Goal: Navigation & Orientation: Go to known website

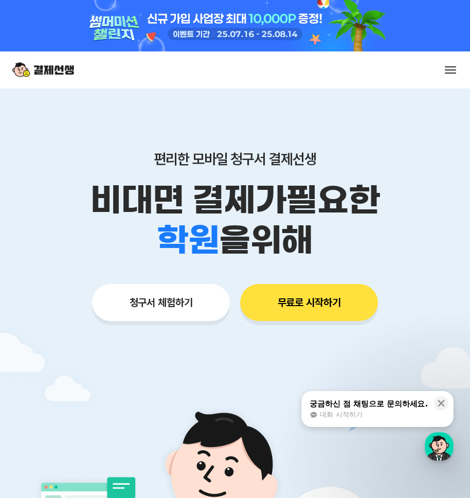
click at [462, 73] on div "서비스 소개 스토리 고객센터 매니저사이트 로그인 시작하기" at bounding box center [235, 69] width 470 height 37
click at [452, 70] on span at bounding box center [450, 69] width 11 height 1
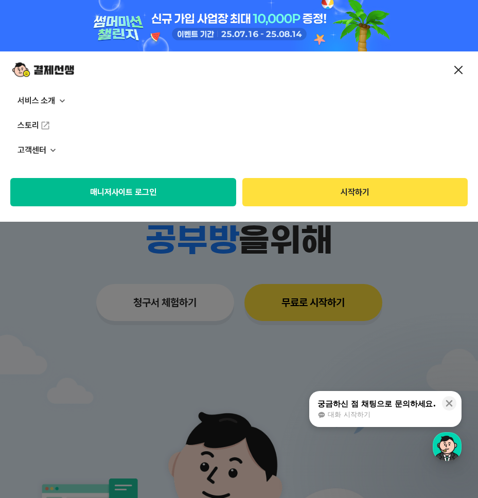
click at [185, 189] on button "매니저사이트 로그인" at bounding box center [123, 192] width 226 height 28
click at [153, 193] on button "매니저사이트 로그인" at bounding box center [123, 192] width 226 height 28
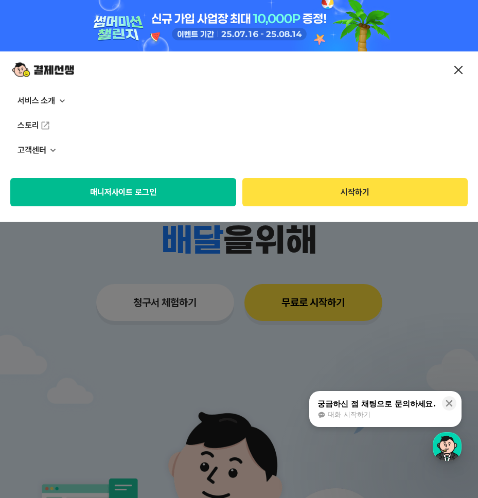
click at [19, 27] on div at bounding box center [239, 25] width 478 height 51
